Goal: Task Accomplishment & Management: Manage account settings

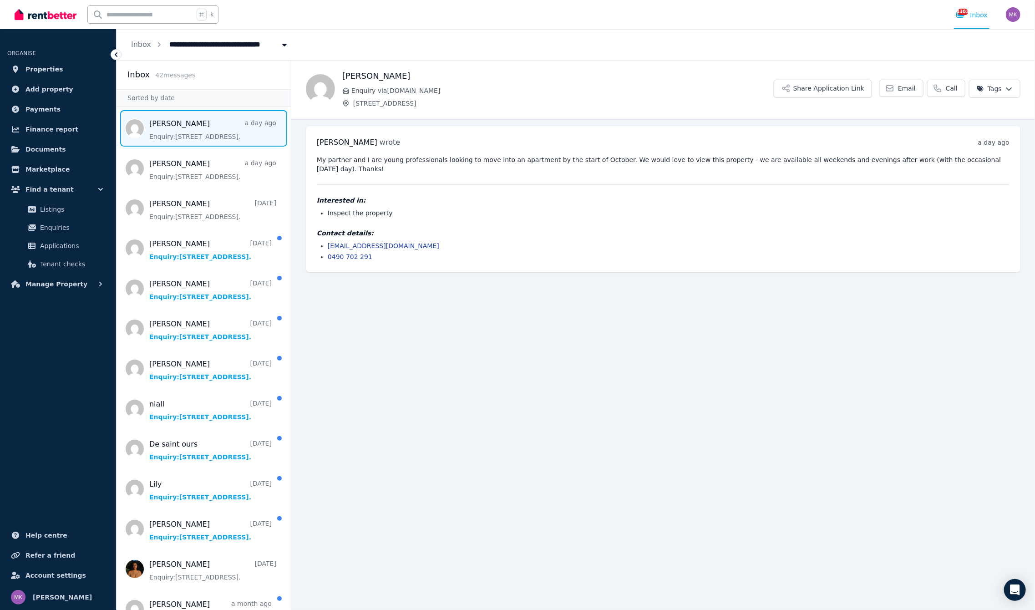
click at [119, 17] on input "text" at bounding box center [141, 14] width 106 height 17
type input "*"
click at [110, 14] on input "text" at bounding box center [141, 14] width 106 height 17
type input "*****"
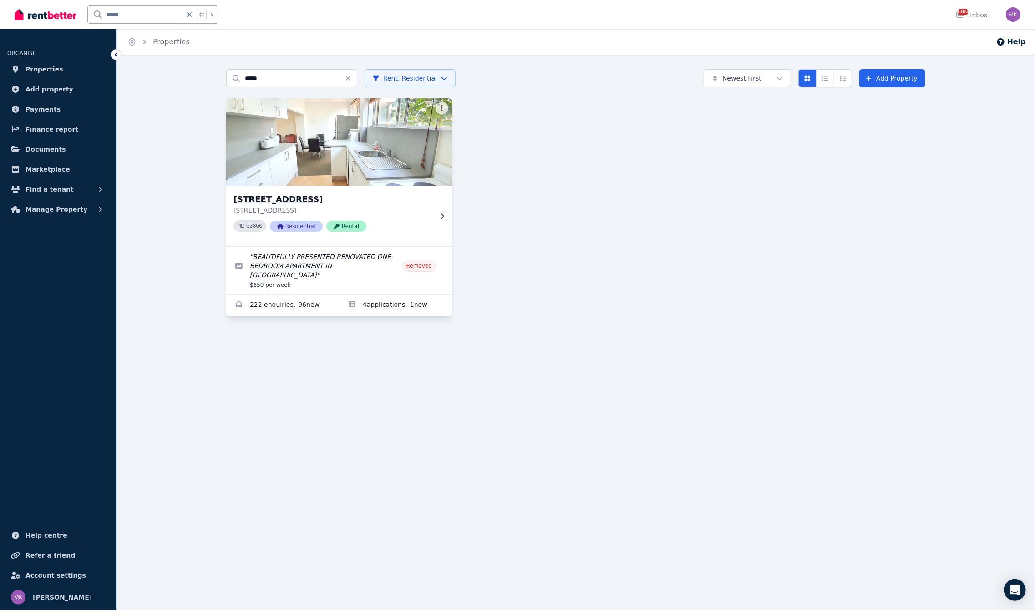
click at [302, 201] on h3 "[STREET_ADDRESS]" at bounding box center [332, 199] width 198 height 13
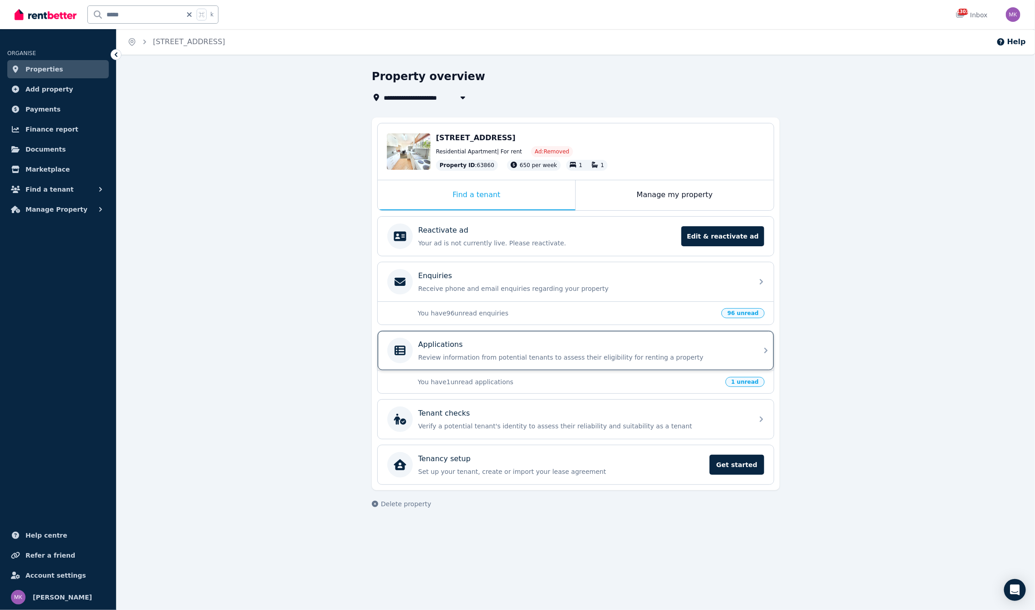
click at [472, 357] on p "Review information from potential tenants to assess their eligibility for renti…" at bounding box center [582, 357] width 329 height 9
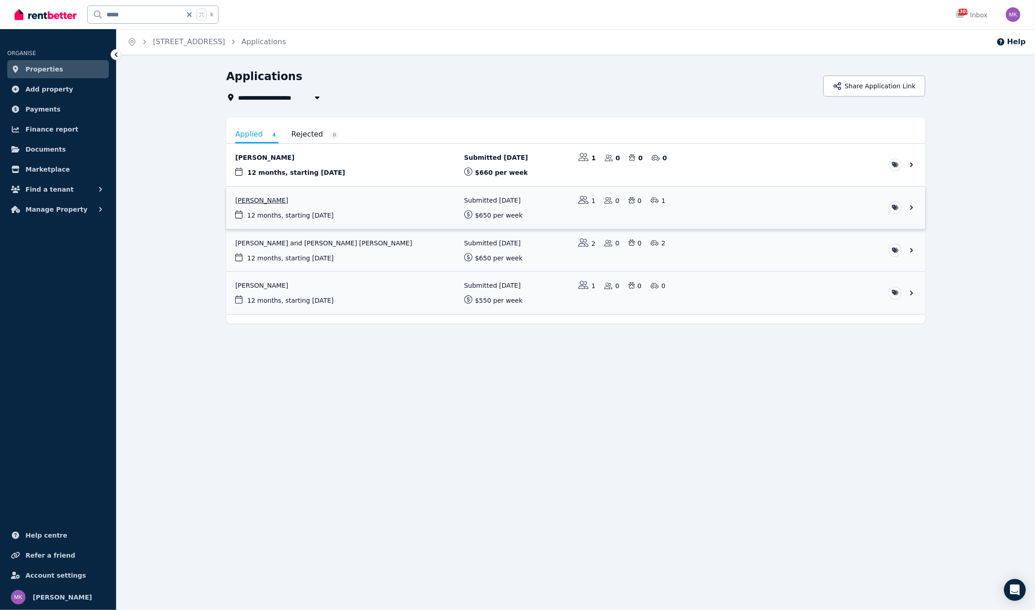
click at [254, 196] on link "View application: Matteo Asirelli" at bounding box center [575, 208] width 699 height 42
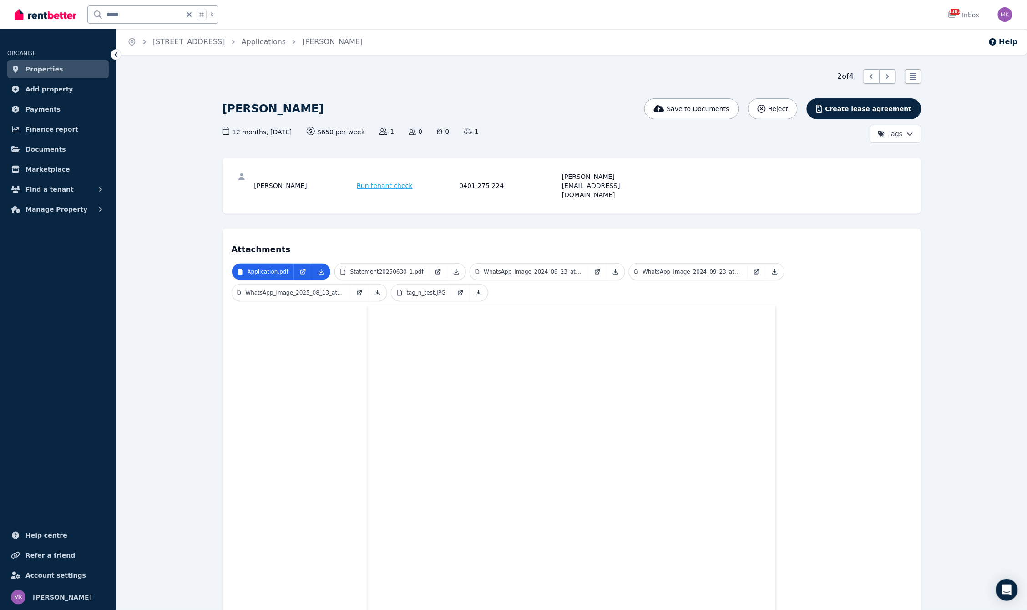
drag, startPoint x: 303, startPoint y: 177, endPoint x: 260, endPoint y: 171, distance: 43.6
click at [260, 171] on div "[PERSON_NAME] Run tenant check 0401 275 224 [PERSON_NAME][EMAIL_ADDRESS][DOMAIN…" at bounding box center [572, 186] width 681 height 38
copy div "[PERSON_NAME]"
click at [396, 263] on link "Statement20250630_1.pdf" at bounding box center [382, 271] width 94 height 16
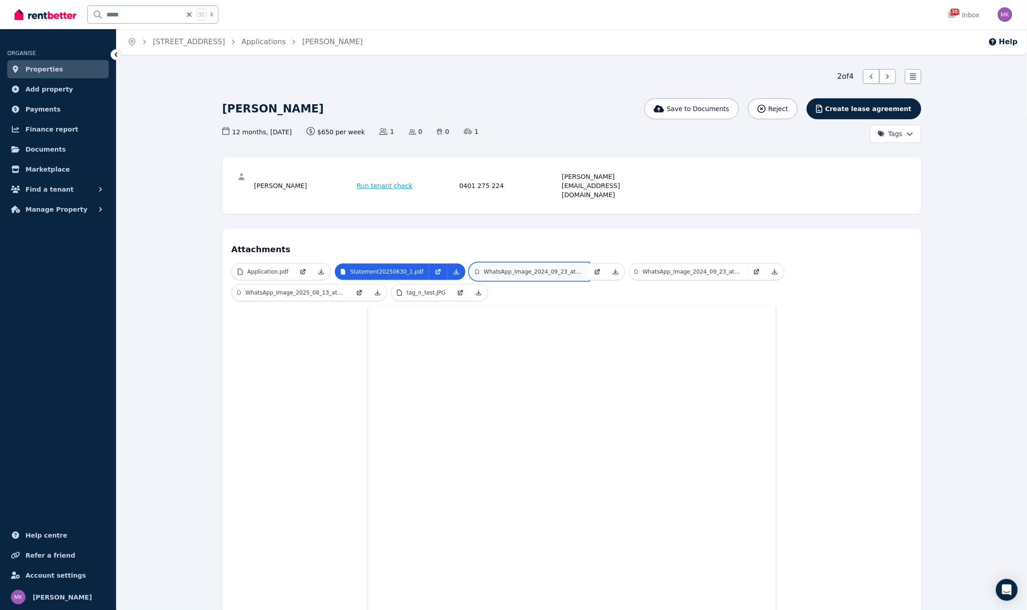
click at [522, 263] on link "WhatsApp_Image_2024_09_23_at_[DATE].jpeg" at bounding box center [529, 271] width 118 height 16
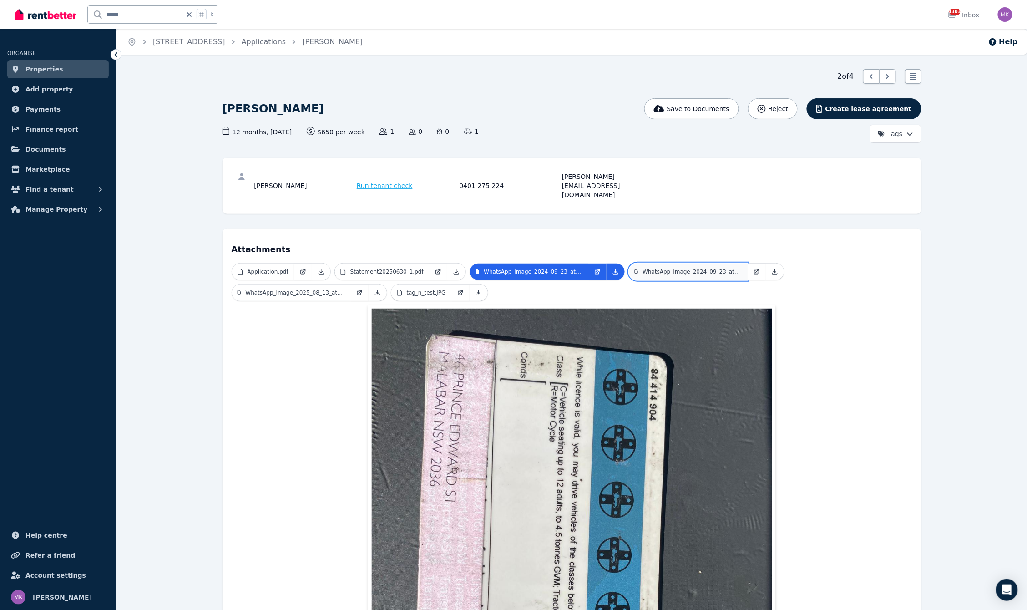
click at [695, 268] on p "WhatsApp_Image_2024_09_23_at_08.13.22_1.jpeg" at bounding box center [692, 271] width 100 height 7
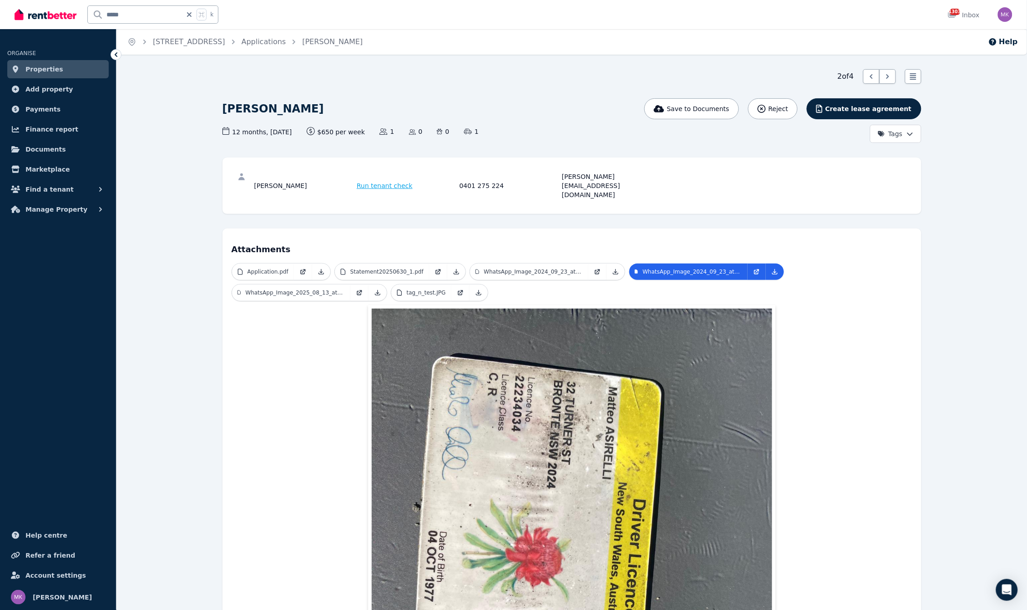
click at [576, 193] on div "[PERSON_NAME] Run tenant check 0401 275 224 [PERSON_NAME][EMAIL_ADDRESS][DOMAIN…" at bounding box center [571, 185] width 699 height 56
drag, startPoint x: 551, startPoint y: 180, endPoint x: 741, endPoint y: 172, distance: 189.9
click at [741, 172] on div "[PERSON_NAME] Run tenant check 0401 275 224 [PERSON_NAME][EMAIL_ADDRESS][DOMAIN…" at bounding box center [572, 186] width 681 height 38
copy div "[PERSON_NAME][EMAIL_ADDRESS][DOMAIN_NAME]"
drag, startPoint x: 453, startPoint y: 174, endPoint x: 516, endPoint y: 177, distance: 63.3
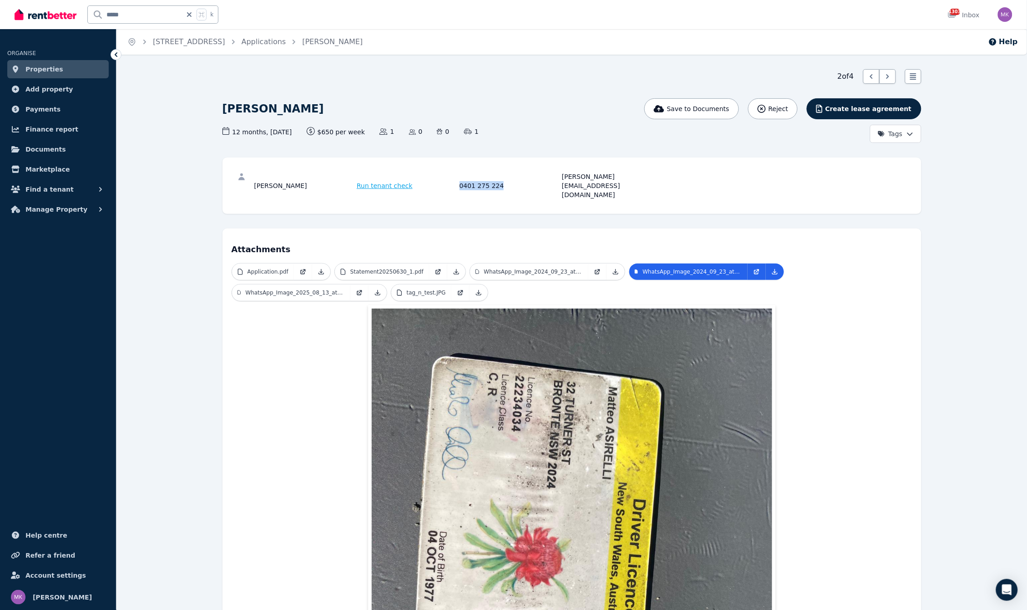
click at [516, 177] on div "[PERSON_NAME] Run tenant check 0401 275 224 [PERSON_NAME][EMAIL_ADDRESS][DOMAIN…" at bounding box center [458, 185] width 408 height 27
copy div "0401 275 224"
